Goal: Check status: Check status

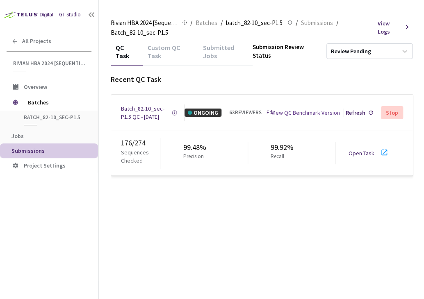
click at [360, 157] on link "Open Task" at bounding box center [362, 153] width 26 height 7
click at [134, 115] on div "Batch_82-10_sec-P1.5 QC - [DATE]" at bounding box center [146, 113] width 50 height 16
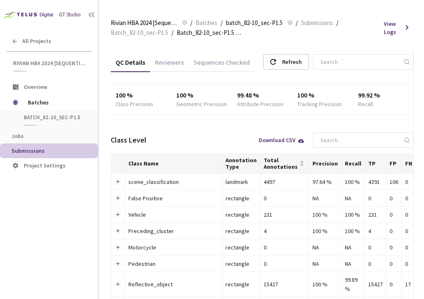
click at [180, 61] on div "Reviewers" at bounding box center [169, 65] width 39 height 14
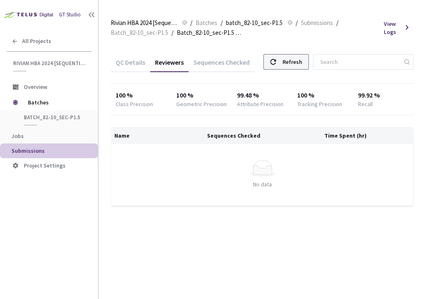
click at [276, 59] on use at bounding box center [273, 62] width 6 height 6
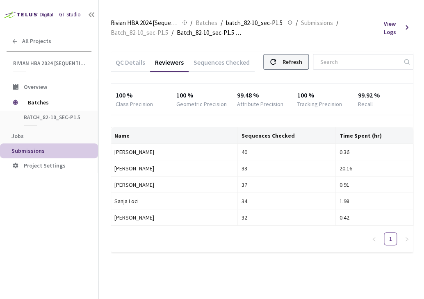
click at [301, 62] on div "Refresh" at bounding box center [292, 62] width 20 height 15
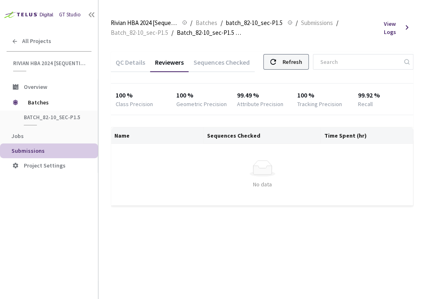
click at [298, 62] on div "Refresh" at bounding box center [292, 62] width 20 height 15
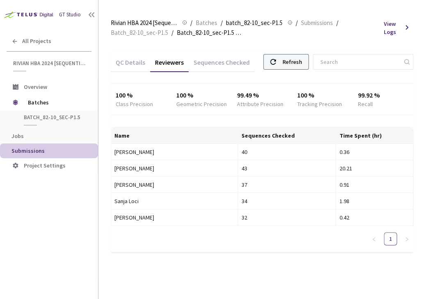
click at [293, 56] on div "Refresh" at bounding box center [292, 62] width 20 height 15
click at [300, 58] on div "Refresh" at bounding box center [292, 62] width 20 height 15
click at [288, 69] on div "QC Details Reviewers Sequences Checked Refresh" at bounding box center [262, 62] width 303 height 21
click at [290, 66] on div "Refresh" at bounding box center [286, 62] width 46 height 16
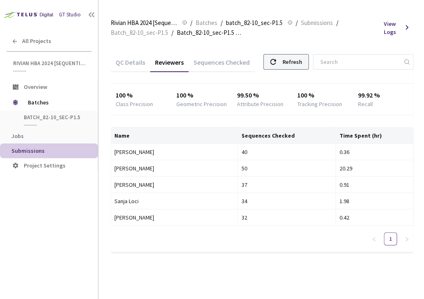
click at [276, 61] on use at bounding box center [273, 62] width 6 height 6
